Goal: Task Accomplishment & Management: Complete application form

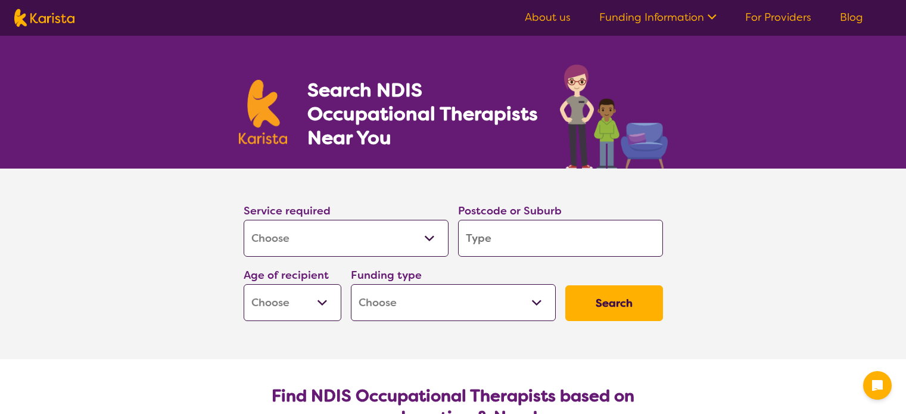
select select "[MEDICAL_DATA]"
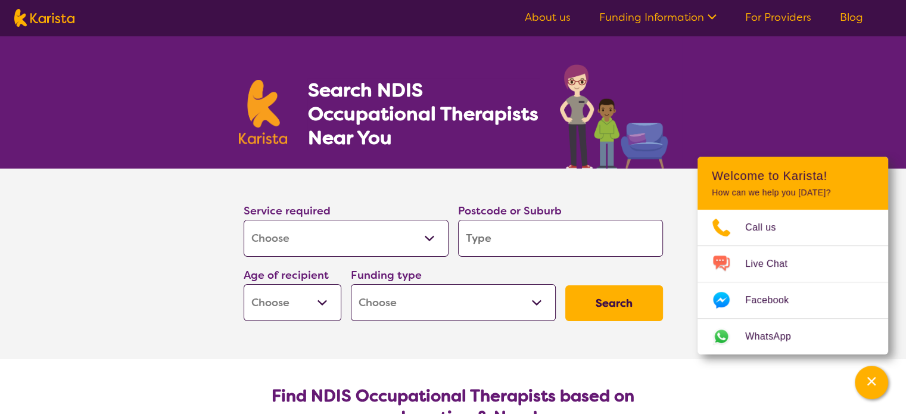
click at [775, 16] on link "For Providers" at bounding box center [778, 17] width 66 height 14
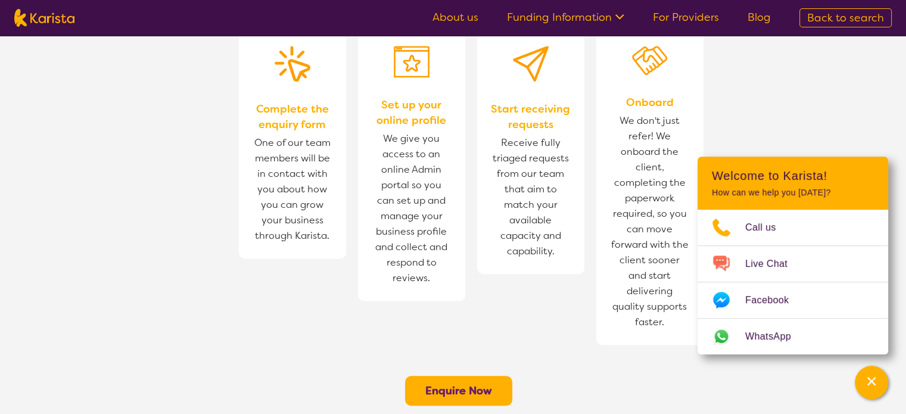
scroll to position [788, 0]
click at [474, 271] on div "2 Set up your online profile We give you access to an online Admin portal so yo…" at bounding box center [417, 182] width 119 height 325
click at [455, 384] on b "Enquire Now" at bounding box center [458, 391] width 67 height 14
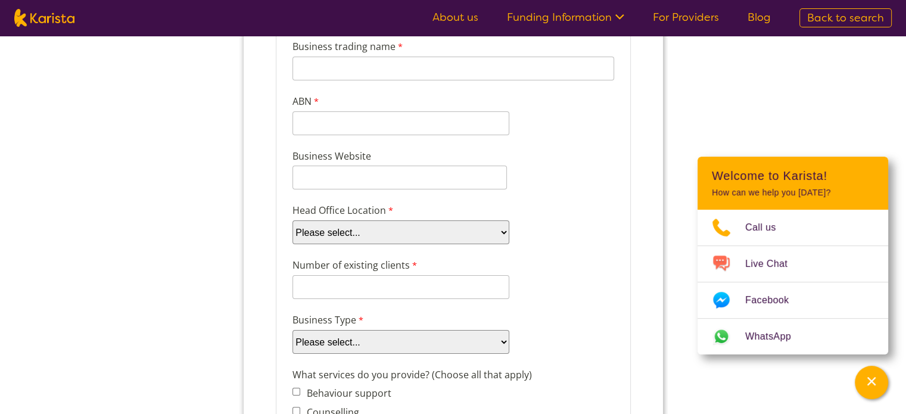
scroll to position [161, 0]
click at [414, 239] on select "Please select... ACT NSW NT QLD SA TAS VIC WA" at bounding box center [400, 233] width 217 height 24
select select "tfa_101"
click at [292, 221] on select "Please select... ACT NSW NT QLD SA TAS VIC WA" at bounding box center [400, 233] width 217 height 24
click at [375, 277] on input "Number of existing clients" at bounding box center [400, 288] width 217 height 24
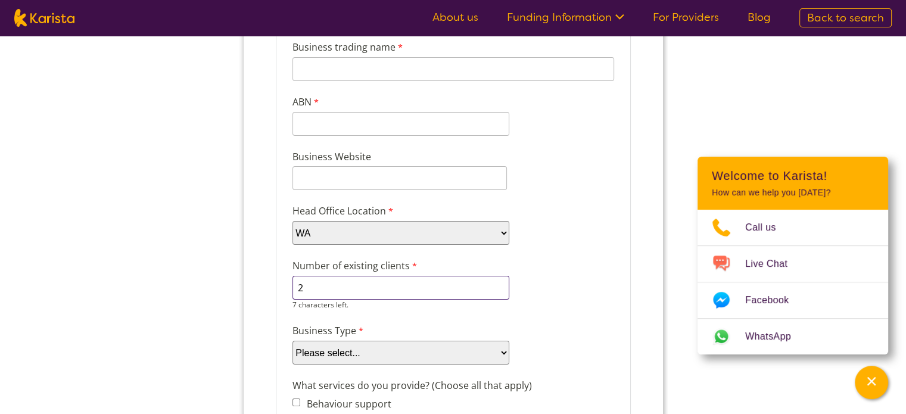
type input "2"
click at [372, 349] on div "Business Type Please select... Company Individual/Sole Trader Other (please spe…" at bounding box center [452, 344] width 331 height 46
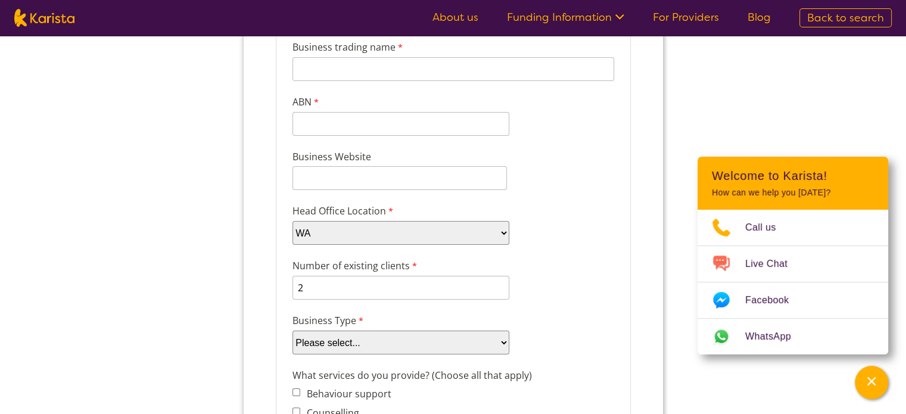
select select "tfa_88"
click at [292, 331] on select "Please select... Company Individual/Sole Trader Other (please specify)" at bounding box center [400, 343] width 217 height 24
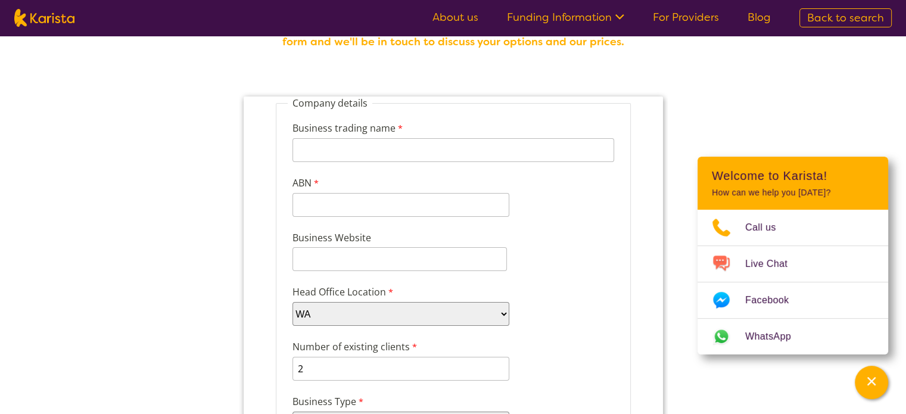
scroll to position [28, 0]
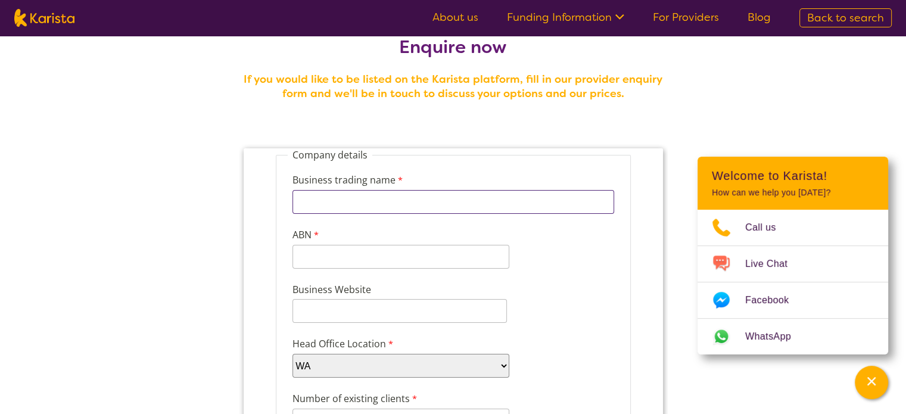
click at [309, 200] on input "Business trading name" at bounding box center [453, 202] width 322 height 24
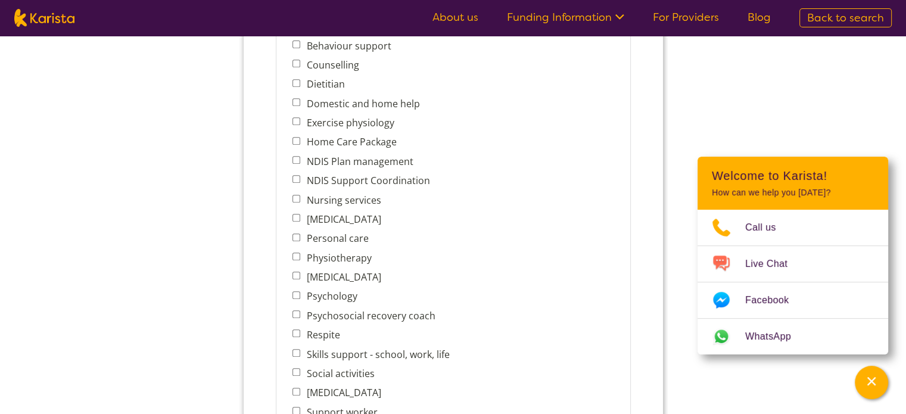
scroll to position [524, 0]
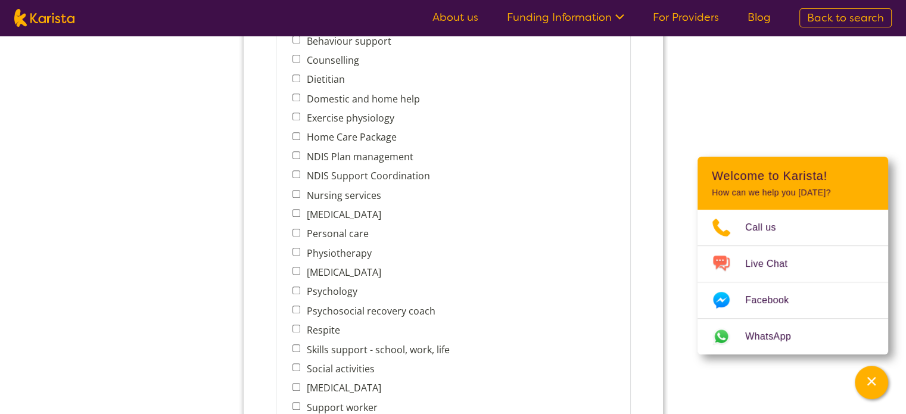
type input "Alexis Ryuko Murray"
click at [297, 206] on span "[MEDICAL_DATA]" at bounding box center [374, 214] width 164 height 17
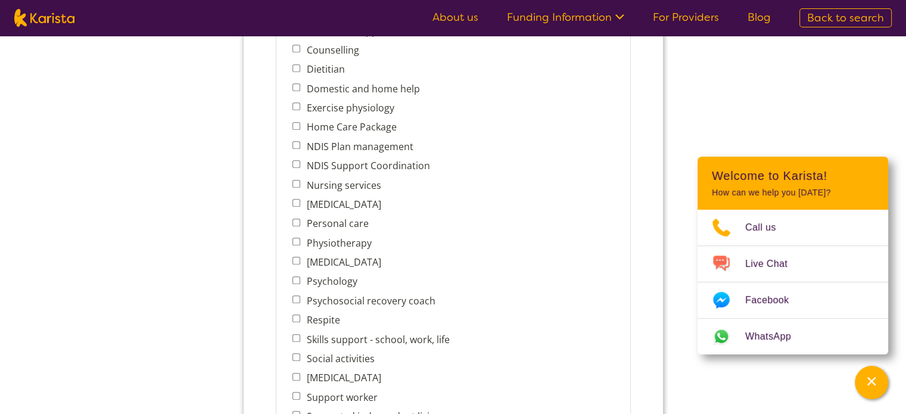
click at [296, 199] on input "[MEDICAL_DATA]" at bounding box center [296, 203] width 8 height 8
checkbox input "true"
click at [295, 334] on input "Skills support - school, work, life" at bounding box center [296, 338] width 8 height 8
checkbox input "true"
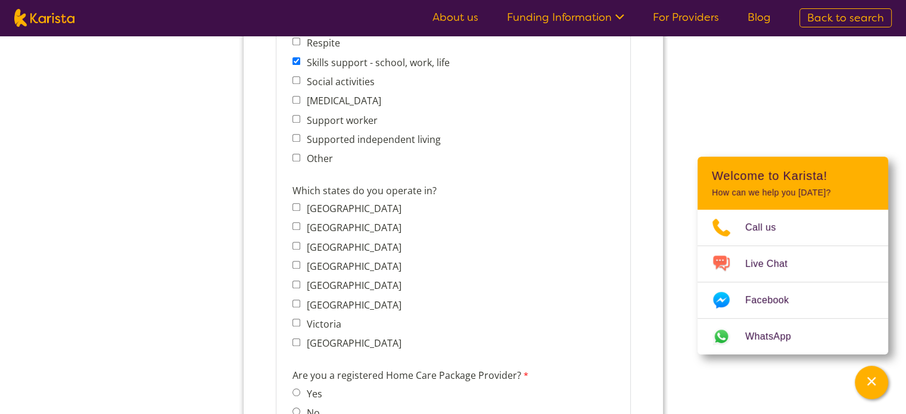
scroll to position [808, 0]
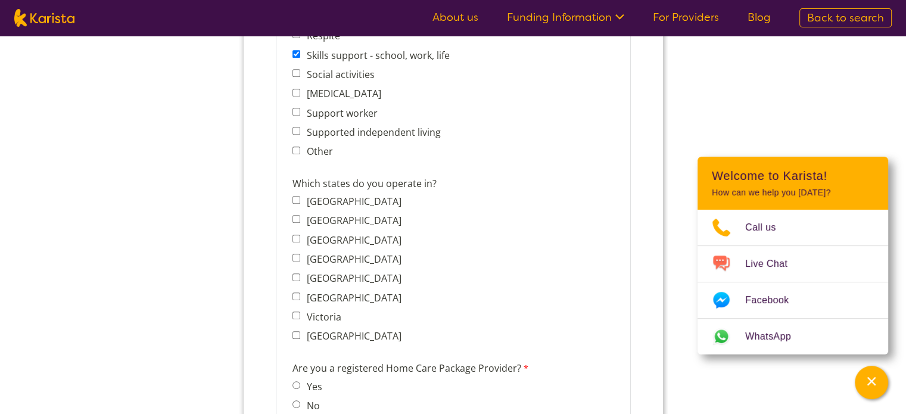
click at [296, 331] on input "Western Australia" at bounding box center [296, 335] width 8 height 8
checkbox input "true"
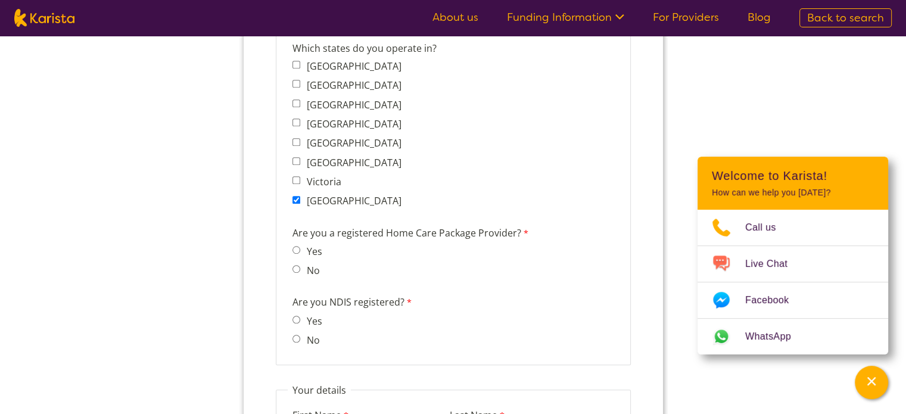
scroll to position [987, 0]
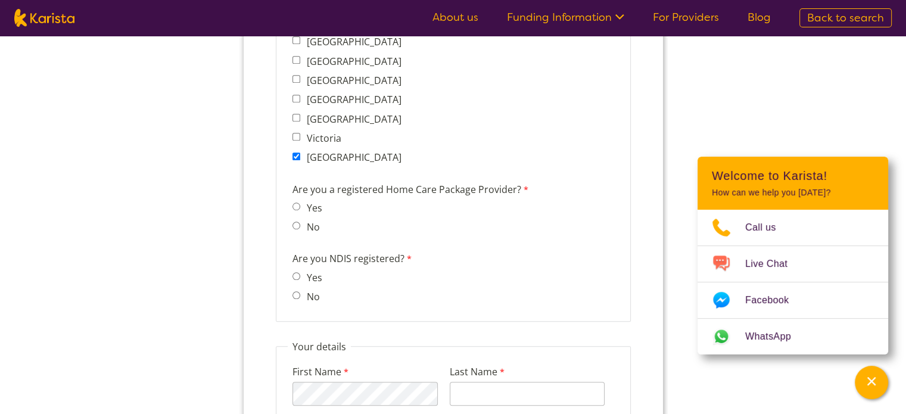
click at [294, 222] on input "No" at bounding box center [296, 226] width 8 height 8
radio input "true"
click at [295, 291] on input "No" at bounding box center [296, 295] width 8 height 8
radio input "true"
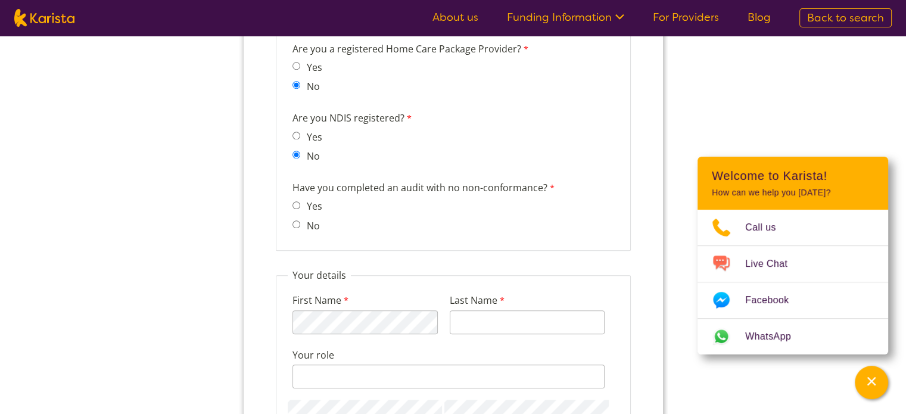
scroll to position [1135, 0]
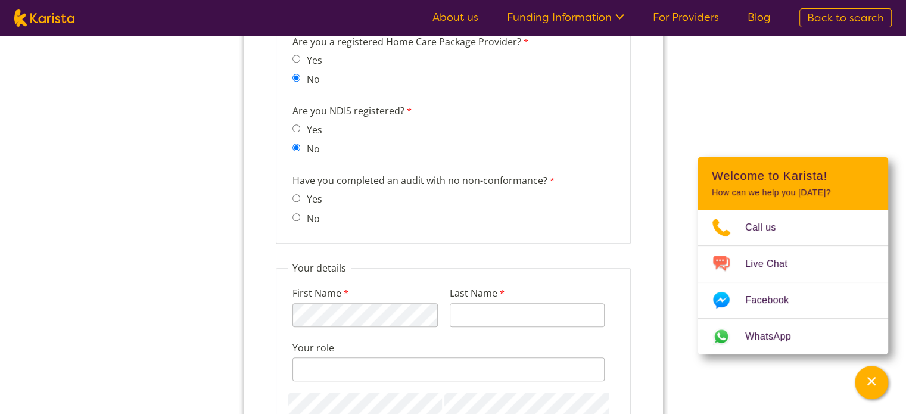
click at [297, 213] on input "No" at bounding box center [296, 217] width 8 height 8
radio input "true"
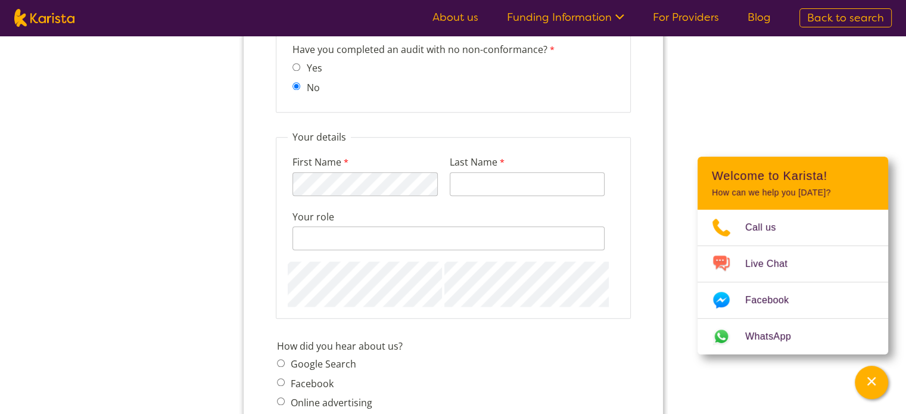
scroll to position [1265, 0]
type input "Murray"
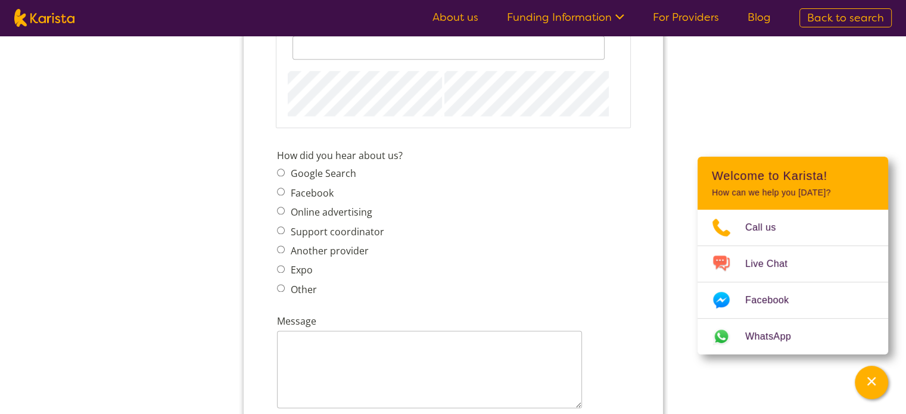
scroll to position [1466, 0]
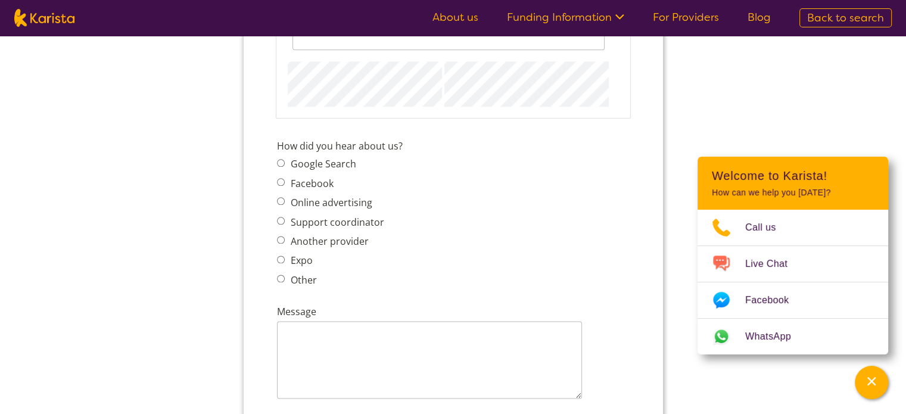
click at [305, 157] on label "Google Search" at bounding box center [321, 163] width 69 height 13
click at [284, 159] on input "Google Search" at bounding box center [281, 163] width 8 height 8
radio input "true"
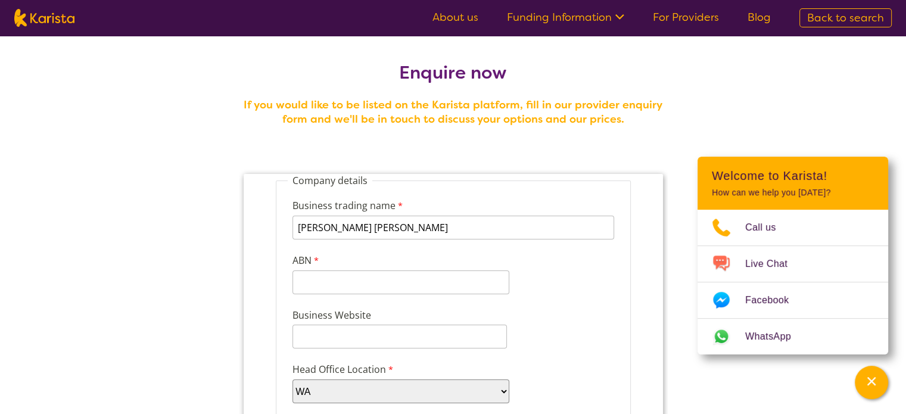
scroll to position [0, 0]
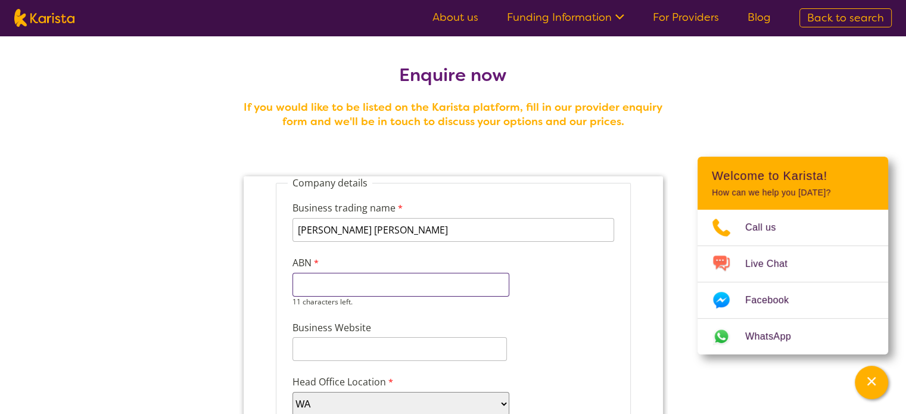
click at [326, 278] on input "ABN" at bounding box center [400, 285] width 217 height 24
paste input "68 863 660"
click at [328, 282] on input "68 863 660" at bounding box center [400, 285] width 217 height 24
click at [312, 281] on input "68 863660" at bounding box center [400, 285] width 217 height 24
click at [409, 283] on input "68863660" at bounding box center [400, 285] width 217 height 24
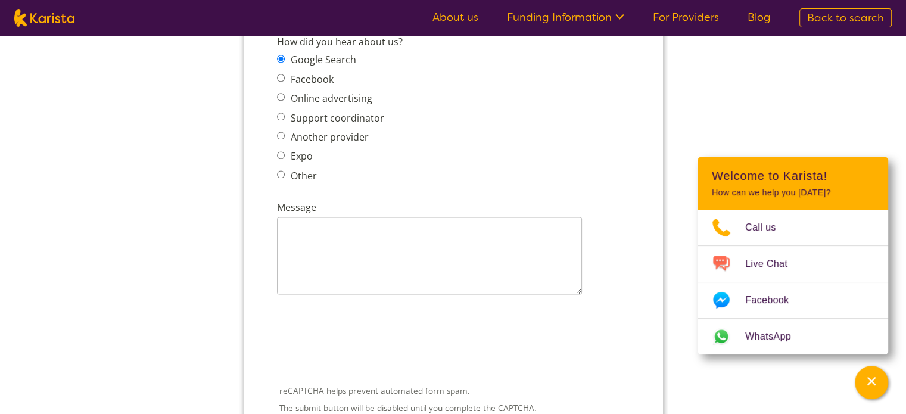
scroll to position [1582, 0]
type input "68863660692"
click at [371, 215] on textarea "Message" at bounding box center [429, 253] width 305 height 77
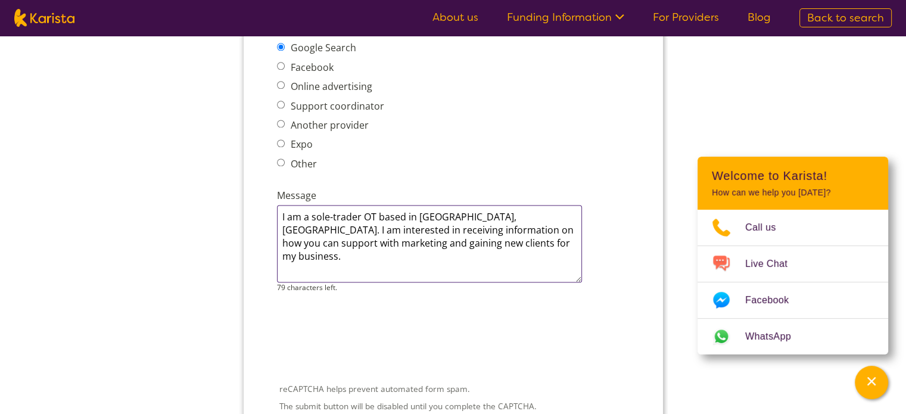
type textarea "I am a sole-trader OT based in Perth, Western Australia. I am interested in rec…"
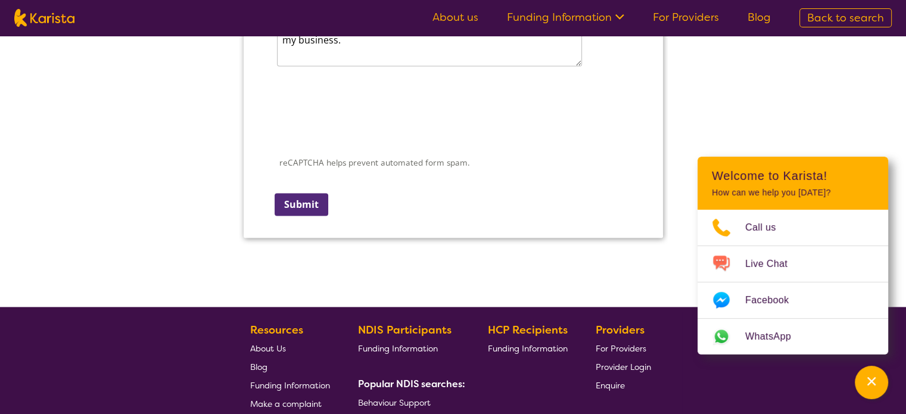
scroll to position [1828, 0]
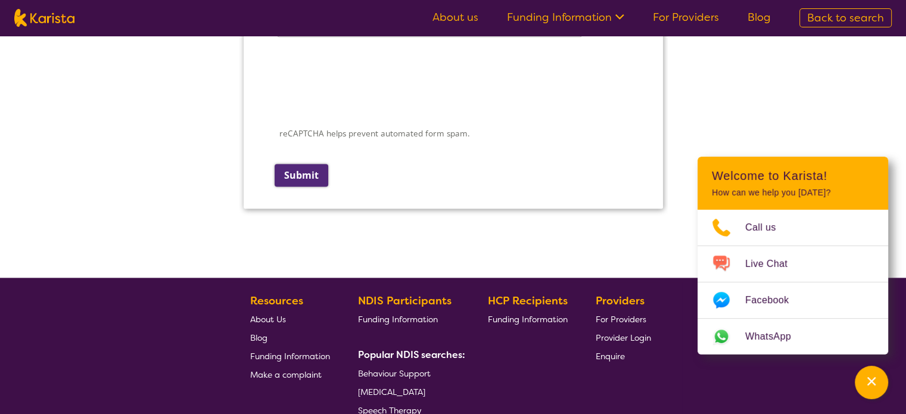
click at [295, 164] on input "Submit" at bounding box center [301, 175] width 54 height 23
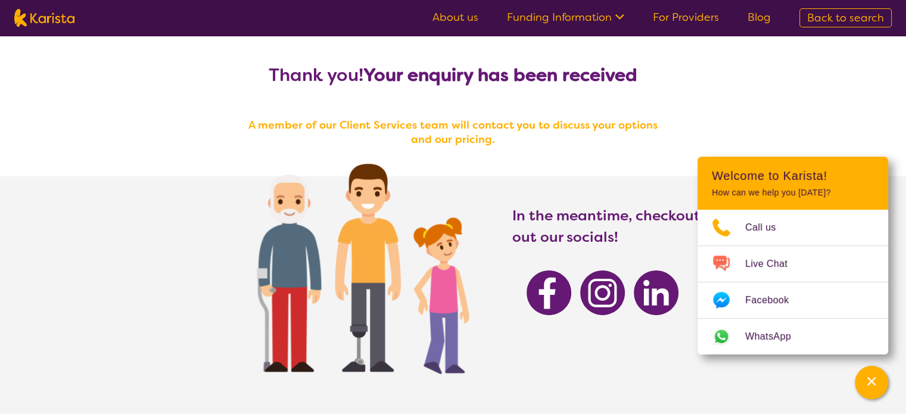
click at [607, 11] on link "Funding Information" at bounding box center [565, 17] width 117 height 14
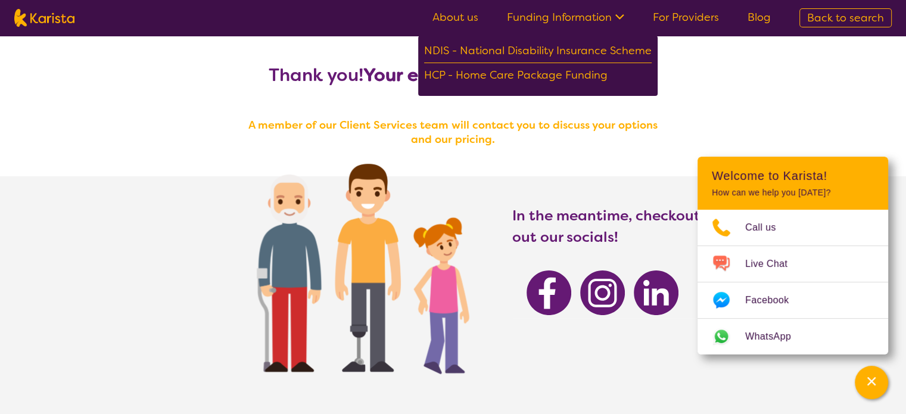
click at [689, 83] on div "Thank you! Your enquiry has been received A member of our Client Services team …" at bounding box center [453, 269] width 906 height 466
